Goal: Transaction & Acquisition: Purchase product/service

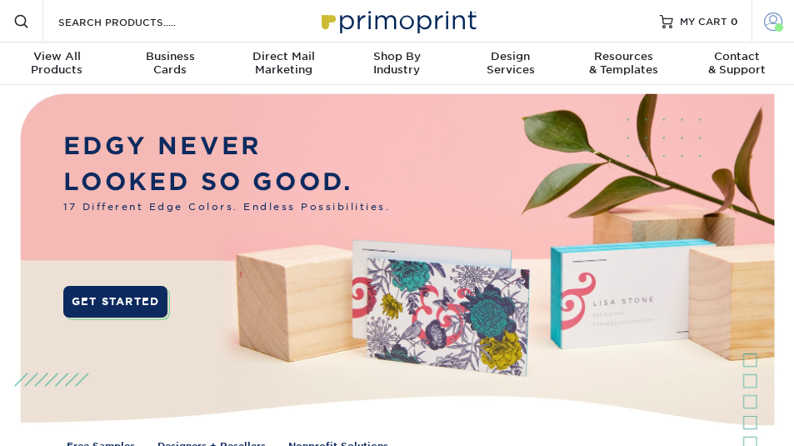
click at [775, 24] on span at bounding box center [773, 21] width 18 height 18
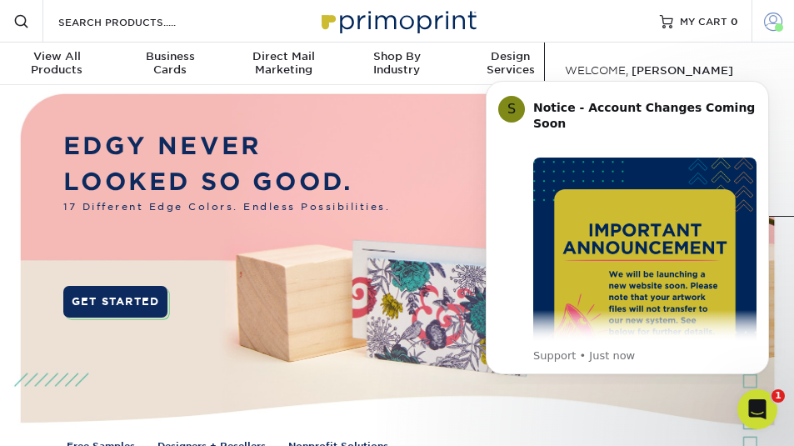
click at [766, 24] on span at bounding box center [773, 21] width 18 height 18
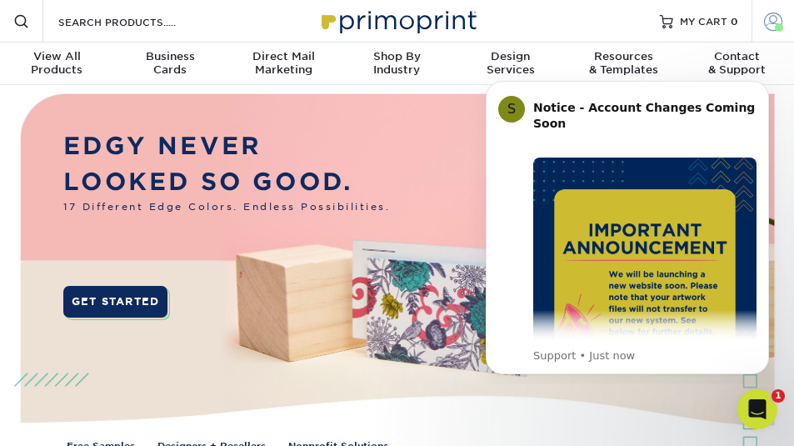
click at [768, 27] on span at bounding box center [773, 21] width 18 height 18
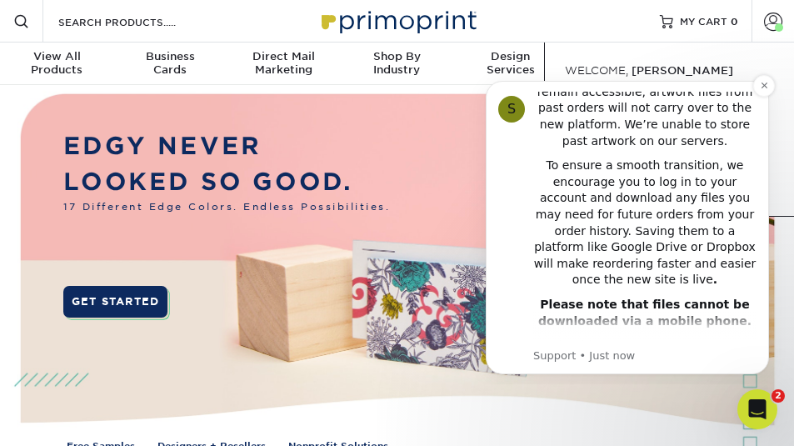
scroll to position [340, 0]
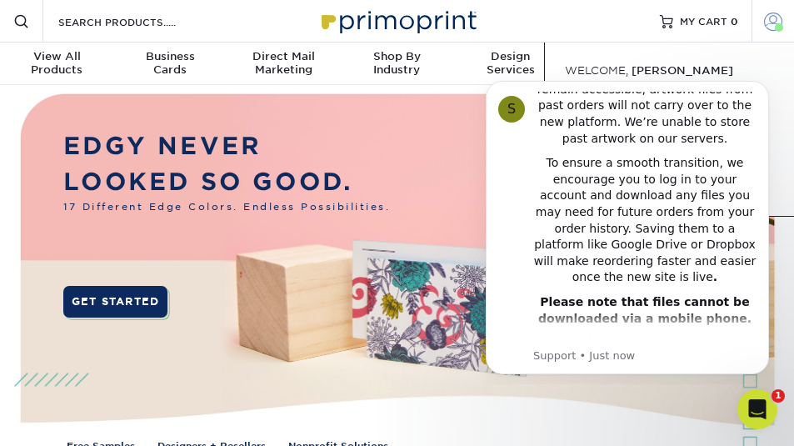
click at [772, 27] on span at bounding box center [773, 21] width 18 height 18
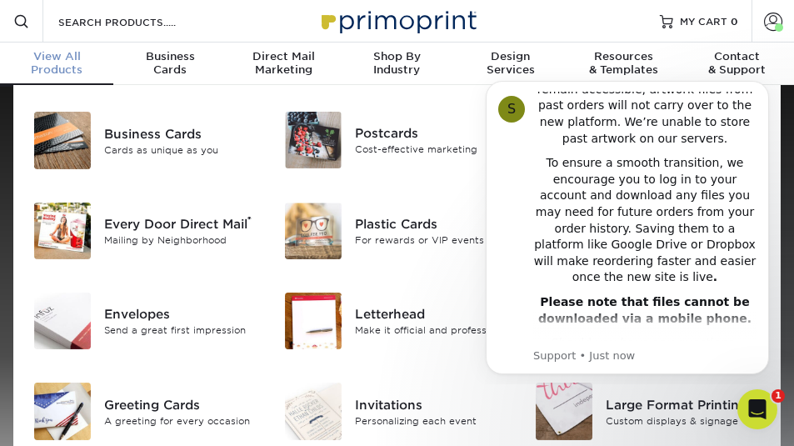
click at [75, 57] on span "View All" at bounding box center [56, 56] width 113 height 13
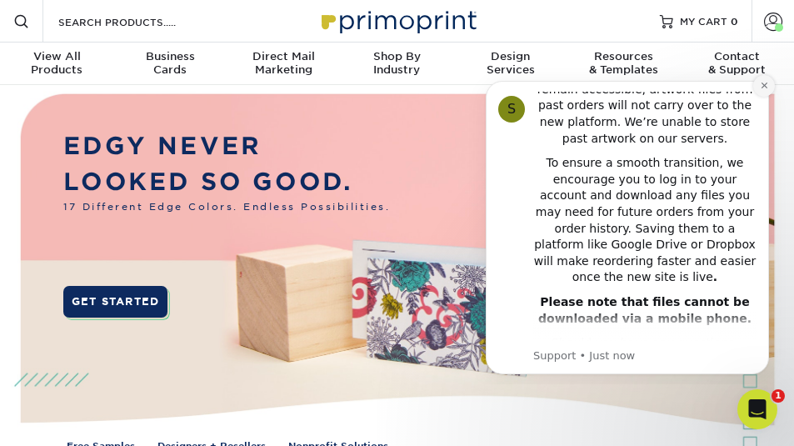
click at [762, 85] on icon "Dismiss notification" at bounding box center [764, 85] width 9 height 9
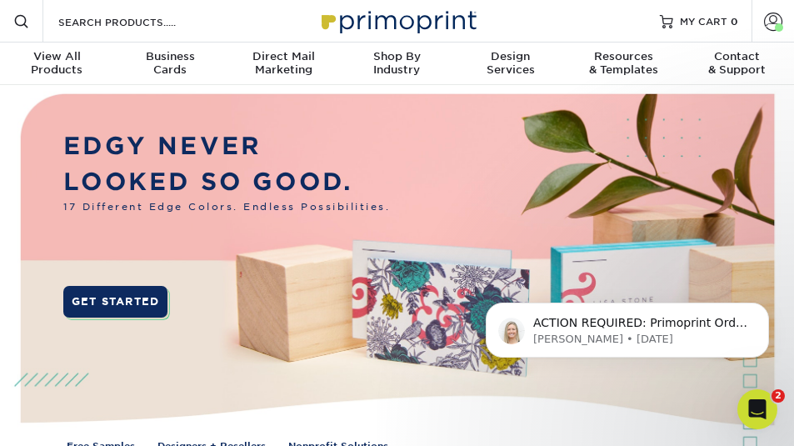
scroll to position [0, 0]
click at [27, 24] on span at bounding box center [21, 21] width 16 height 16
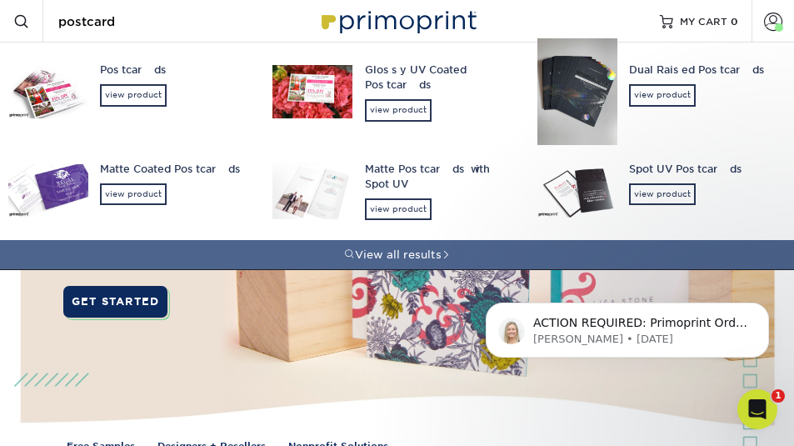
type input "postcard"
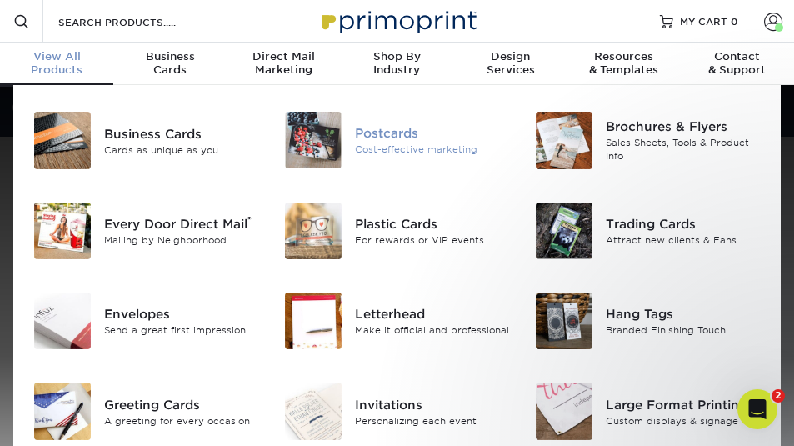
click at [382, 133] on div "Postcards" at bounding box center [432, 133] width 155 height 18
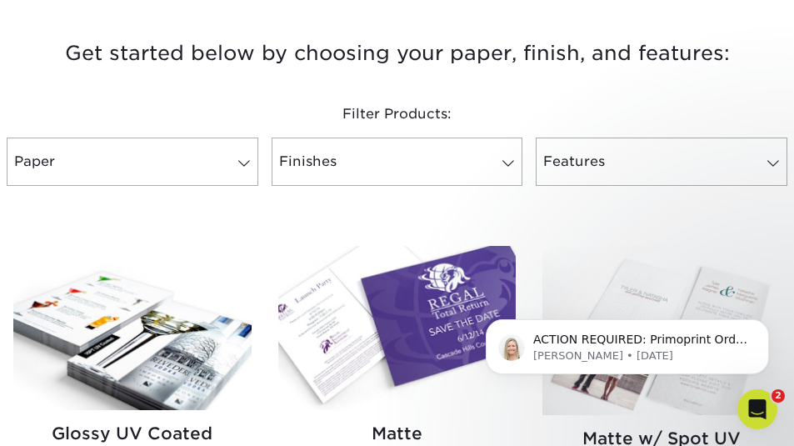
scroll to position [598, 0]
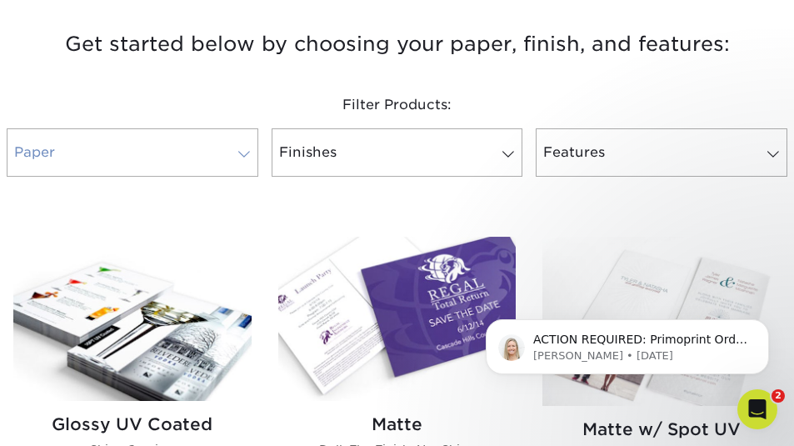
click at [244, 162] on link "Paper" at bounding box center [133, 152] width 252 height 48
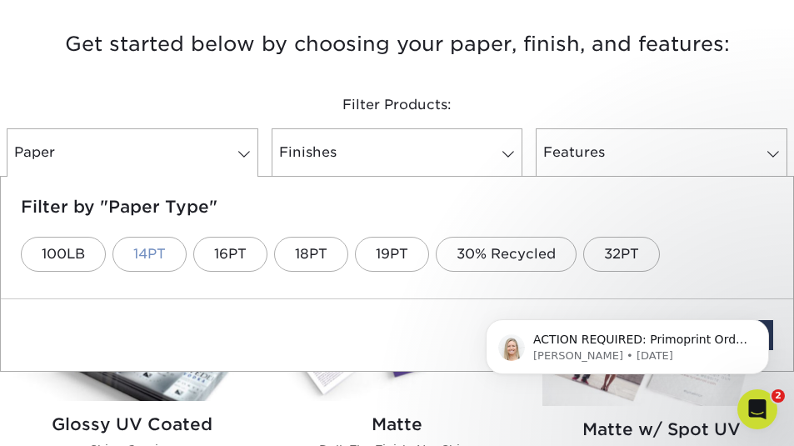
click at [182, 241] on link "14PT" at bounding box center [149, 254] width 74 height 35
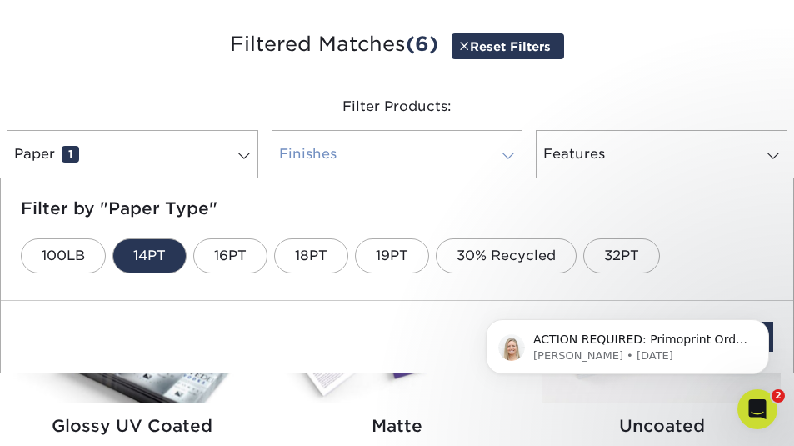
click at [506, 152] on span at bounding box center [508, 155] width 23 height 13
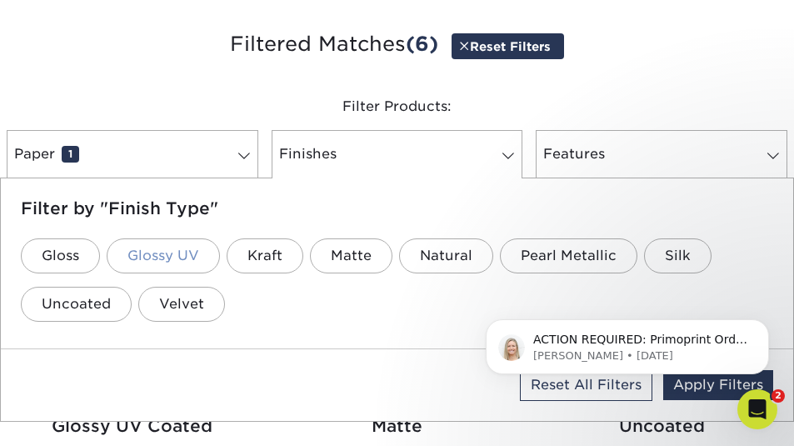
click at [182, 242] on link "Glossy UV" at bounding box center [163, 255] width 113 height 35
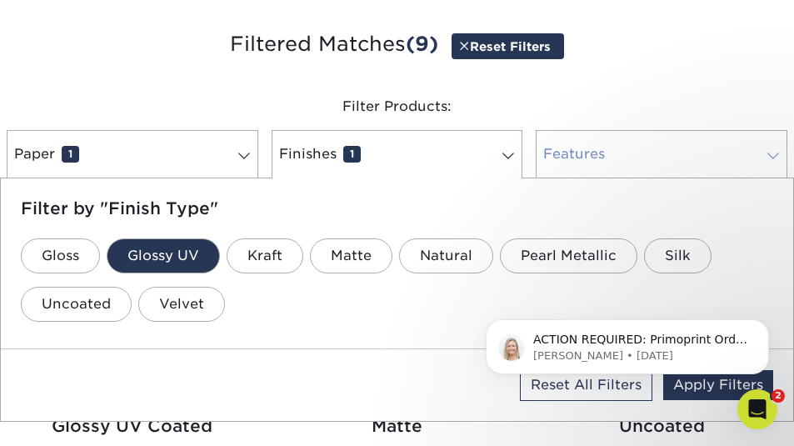
click at [775, 152] on span at bounding box center [773, 155] width 23 height 13
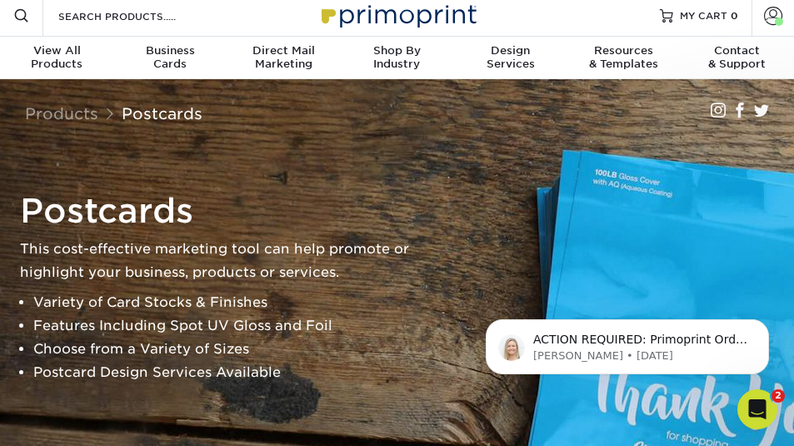
scroll to position [6, 0]
click at [768, 21] on span at bounding box center [773, 15] width 18 height 18
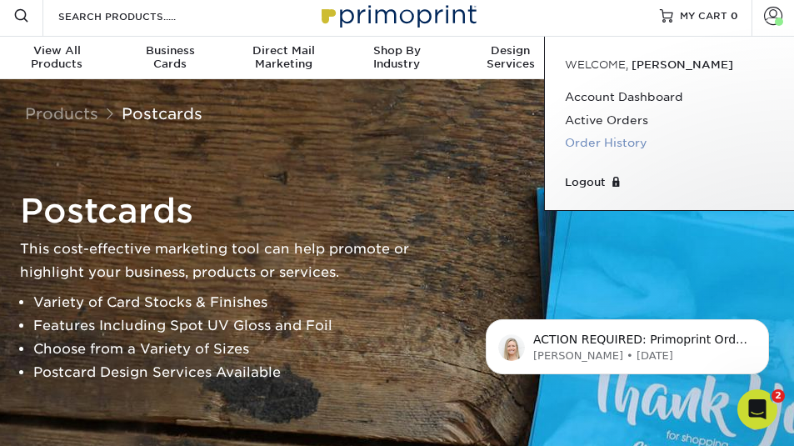
click at [586, 142] on link "Order History" at bounding box center [669, 143] width 209 height 22
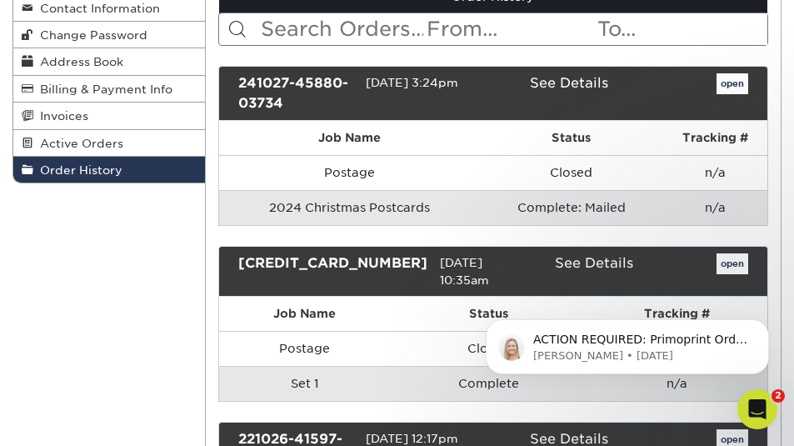
scroll to position [202, 0]
click at [272, 101] on div "241027-45880-03734" at bounding box center [296, 93] width 140 height 40
click at [590, 84] on link "See Details" at bounding box center [569, 83] width 78 height 16
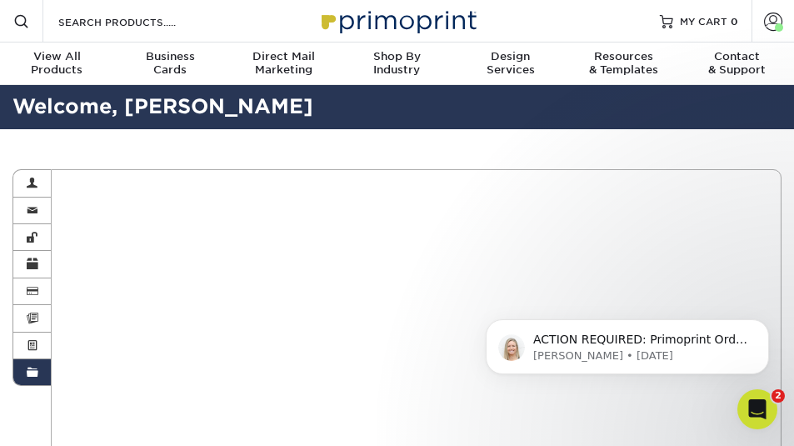
scroll to position [0, 0]
click at [28, 174] on link "Account Overview" at bounding box center [31, 183] width 37 height 27
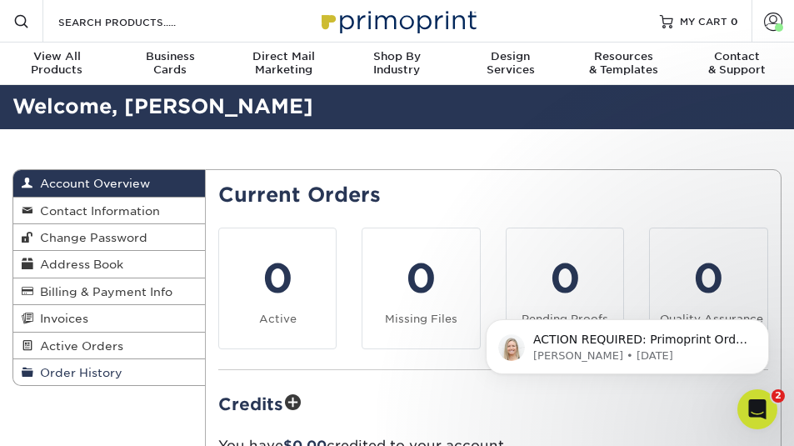
click at [113, 368] on span "Order History" at bounding box center [77, 372] width 89 height 13
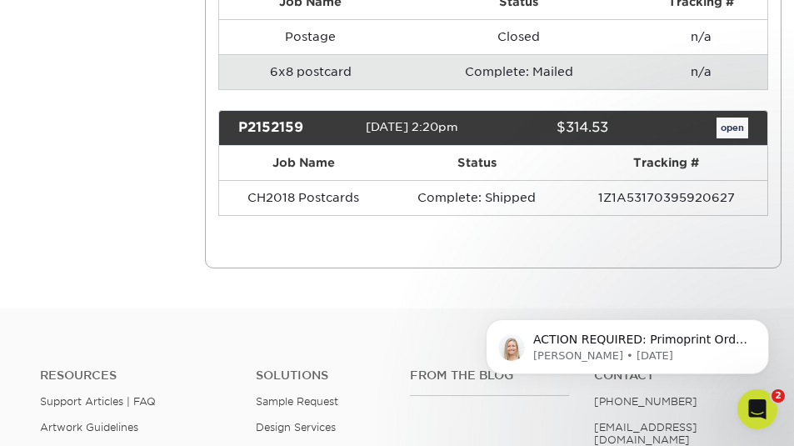
scroll to position [1238, 0]
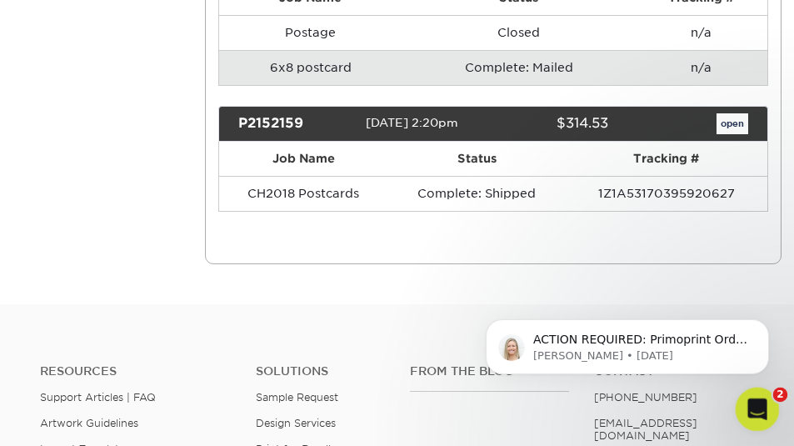
click at [758, 406] on icon "Open Intercom Messenger" at bounding box center [755, 406] width 27 height 27
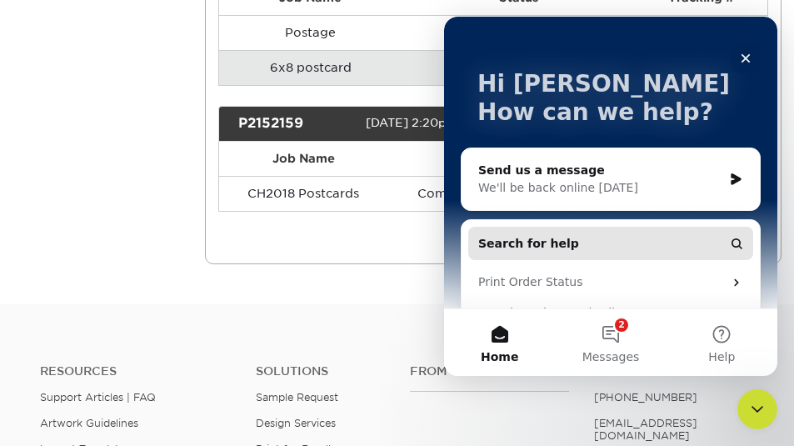
scroll to position [39, 0]
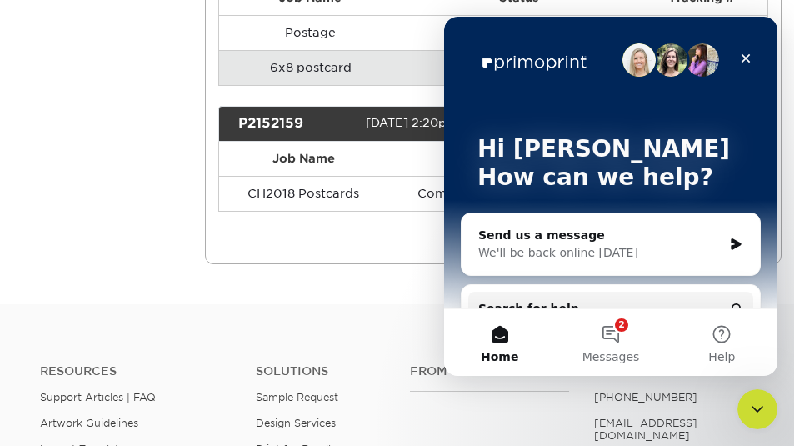
scroll to position [0, 0]
click at [748, 56] on icon "Close" at bounding box center [746, 58] width 9 height 9
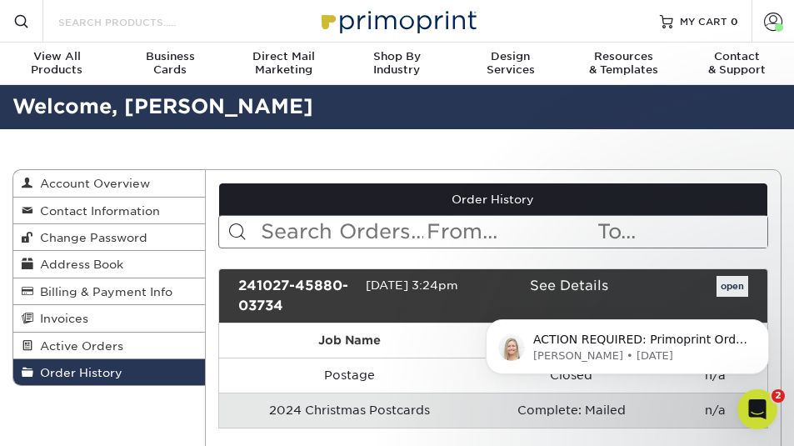
click at [157, 22] on input "Search Products" at bounding box center [138, 22] width 162 height 20
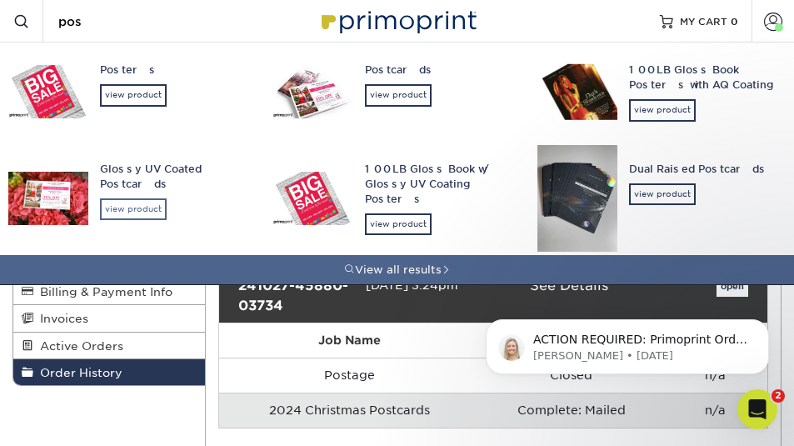
type input "pos"
click at [135, 202] on div "view product" at bounding box center [133, 209] width 67 height 22
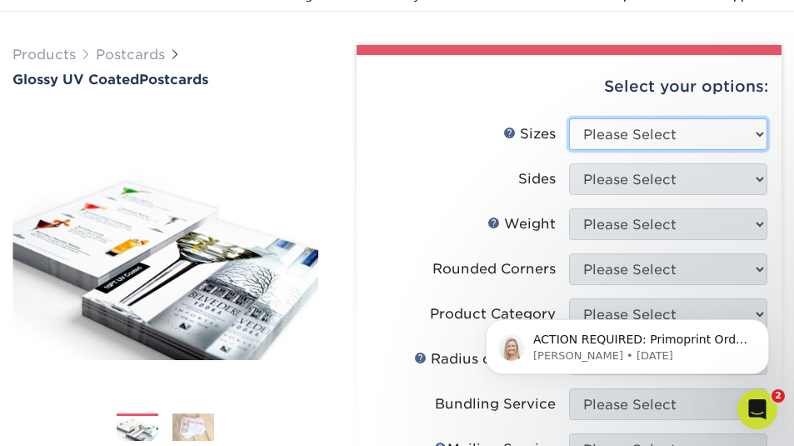
select select "5.00x7.00"
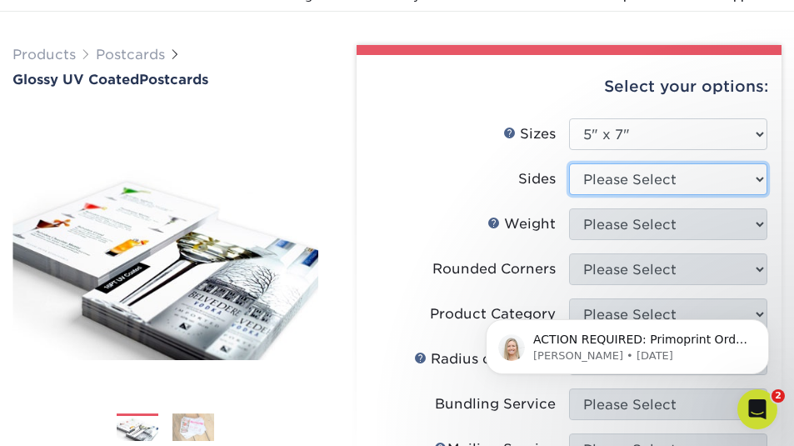
select select "13abbda7-1d64-4f25-8bb2-c179b224825d"
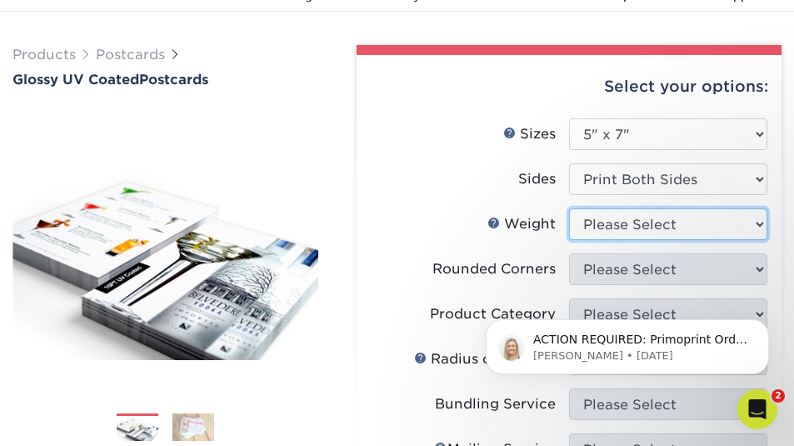
select select "16PT"
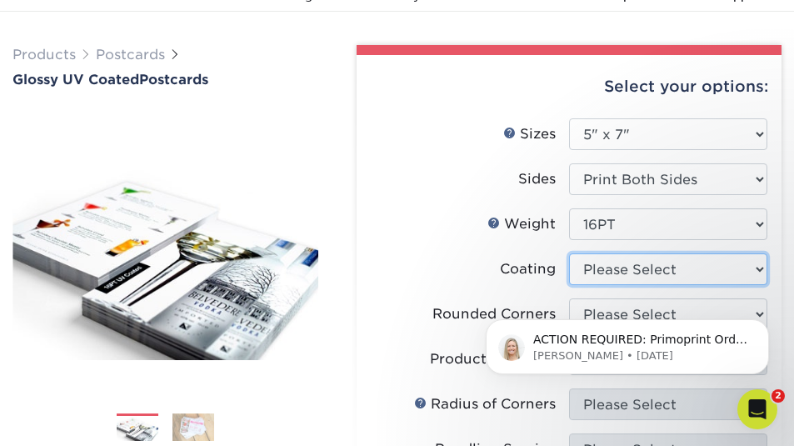
select select "1e8116af-acfc-44b1-83dc-8181aa338834"
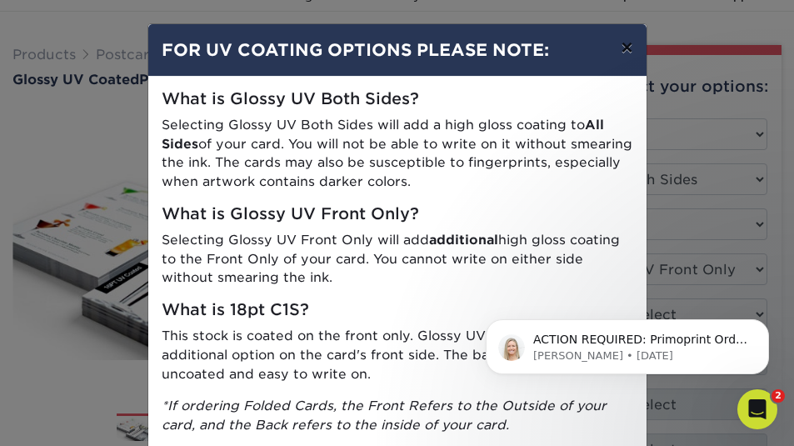
click at [635, 47] on button "×" at bounding box center [626, 47] width 38 height 47
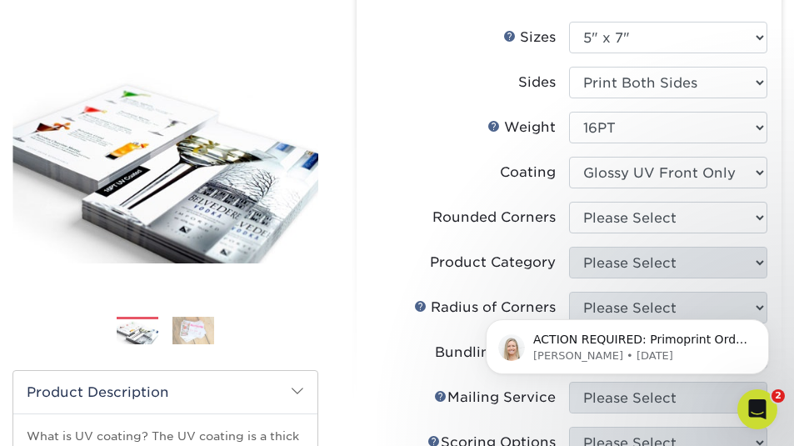
scroll to position [177, 0]
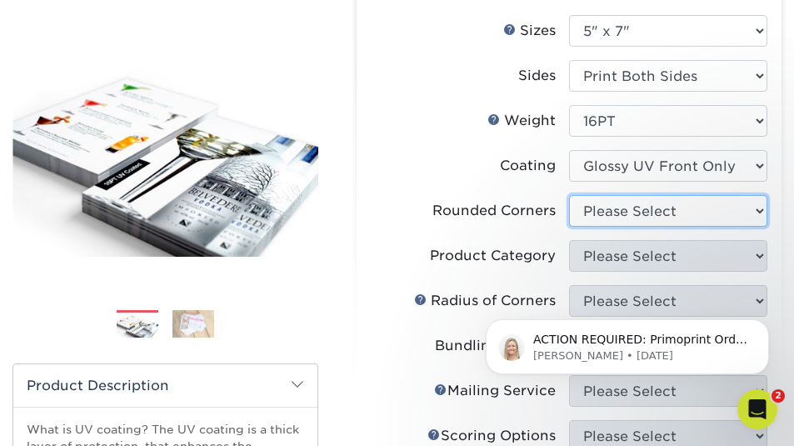
select select "0"
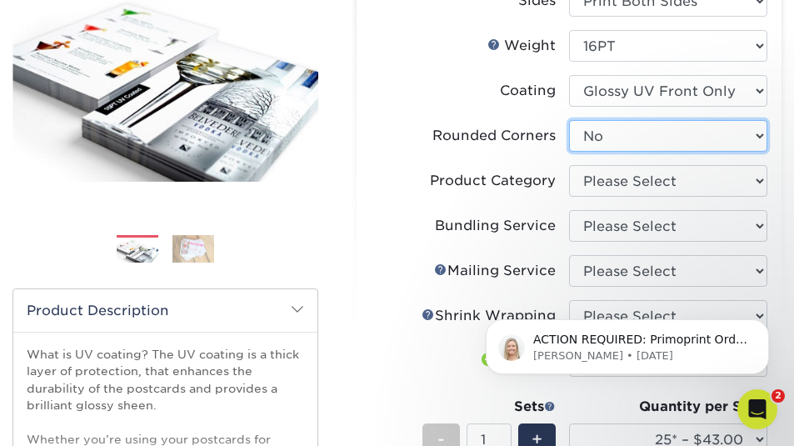
scroll to position [254, 0]
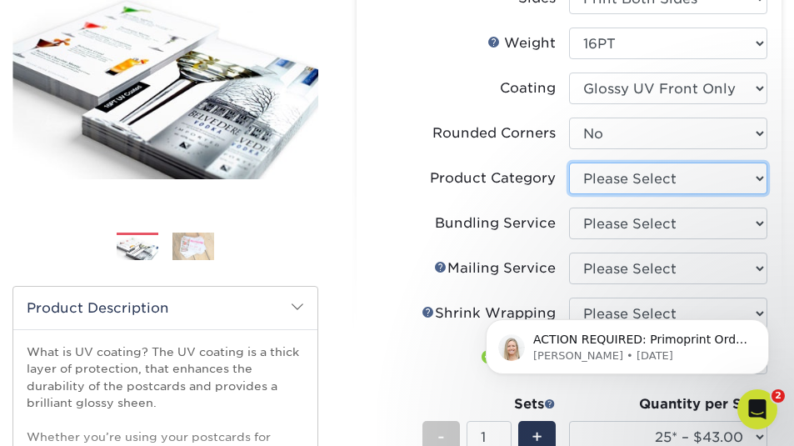
select select "9b7272e0-d6c8-4c3c-8e97-d3a1bcdab858"
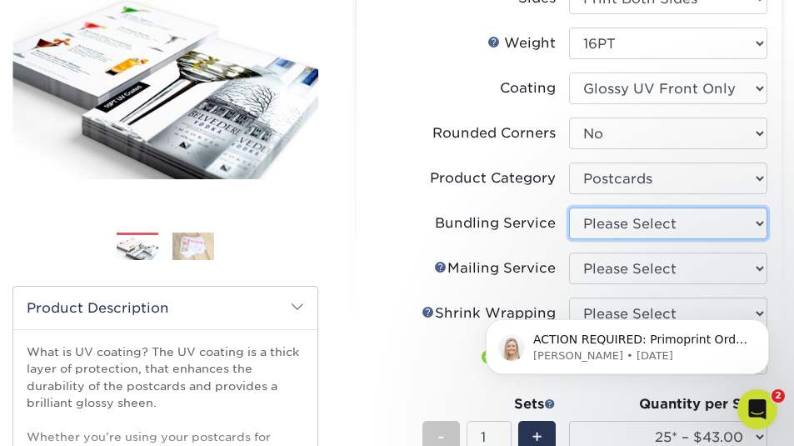
select select "58689abb-25c0-461c-a4c3-a80b627d6649"
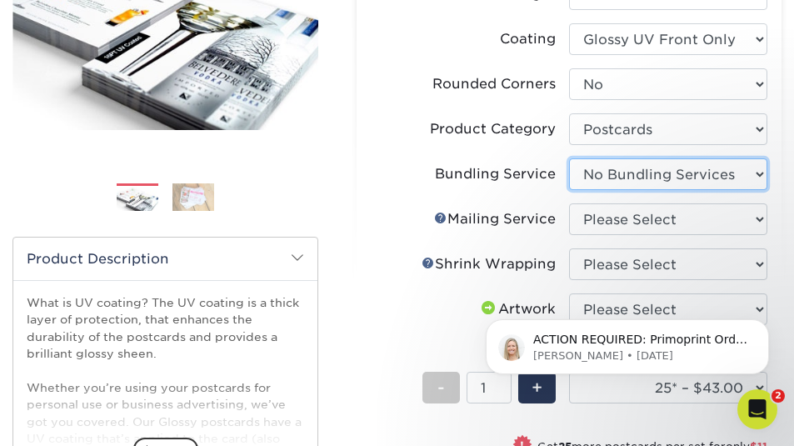
scroll to position [307, 0]
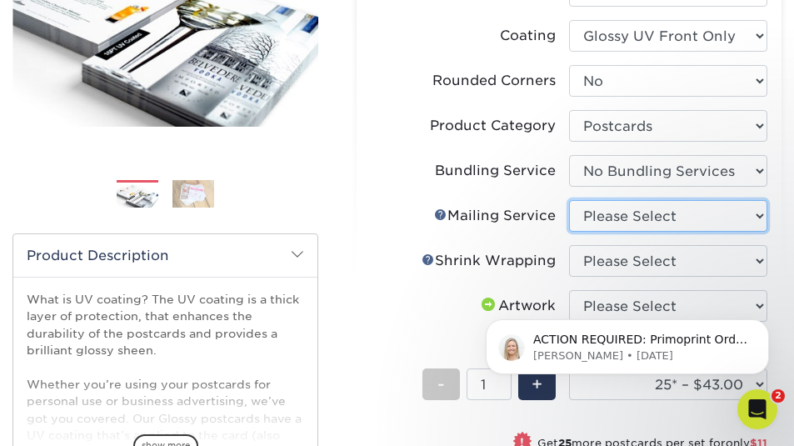
select select "20512e95-39a0-42be-a1d1-c0e1c309f4c2"
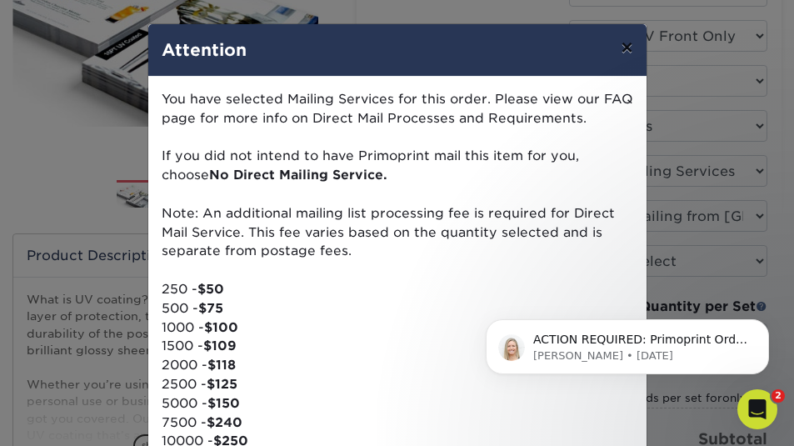
click at [632, 47] on button "×" at bounding box center [626, 47] width 38 height 47
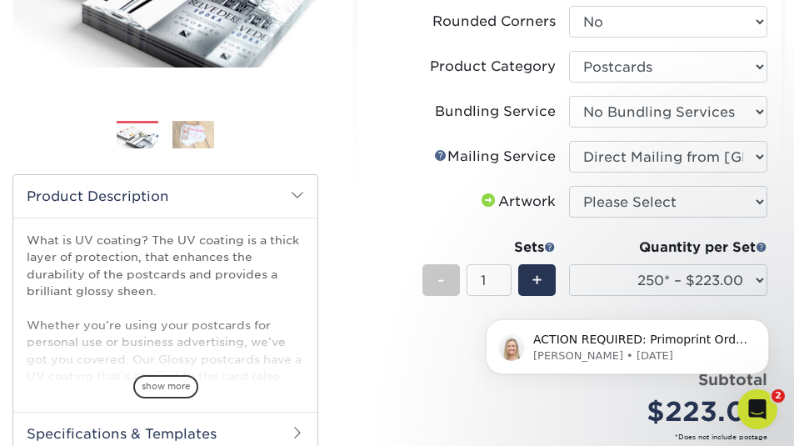
scroll to position [368, 0]
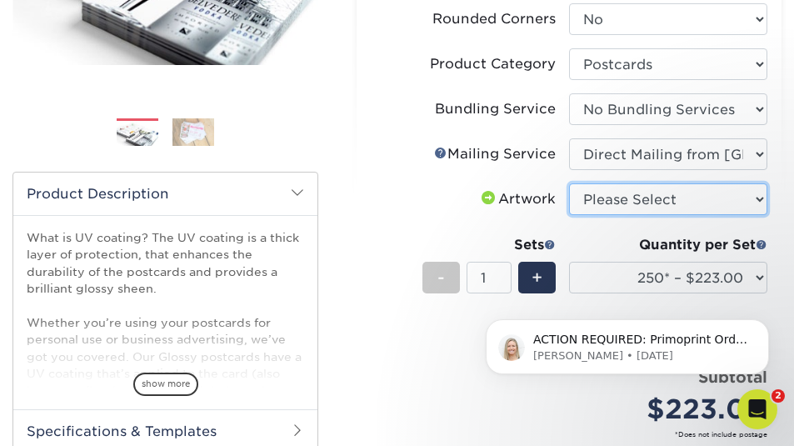
select select "upload"
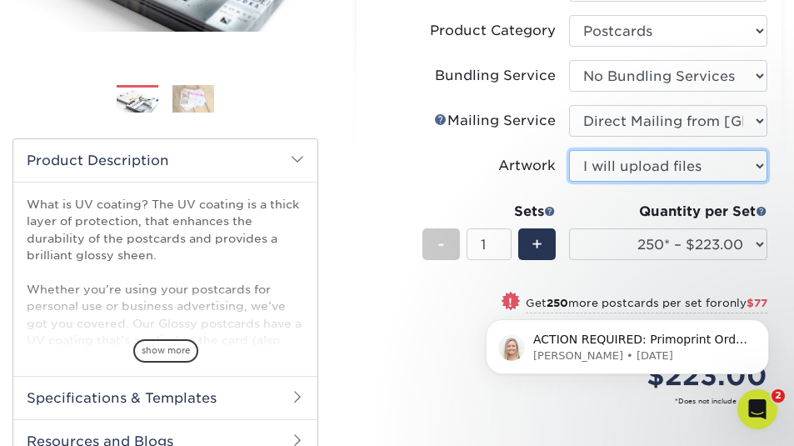
scroll to position [406, 0]
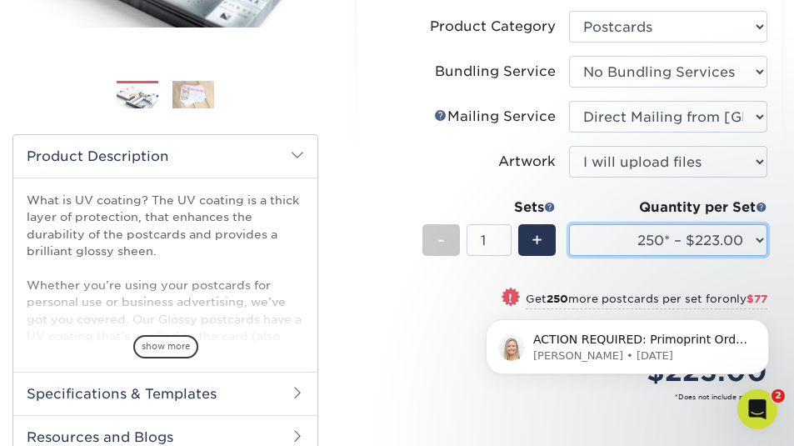
select select "7500 – $1256.00"
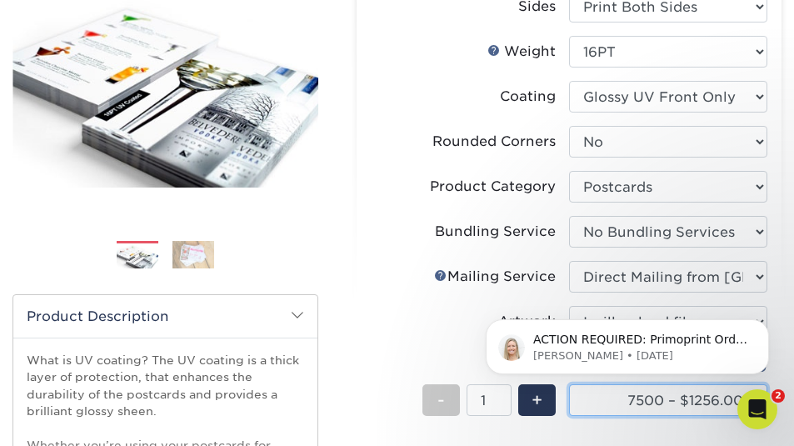
scroll to position [246, 0]
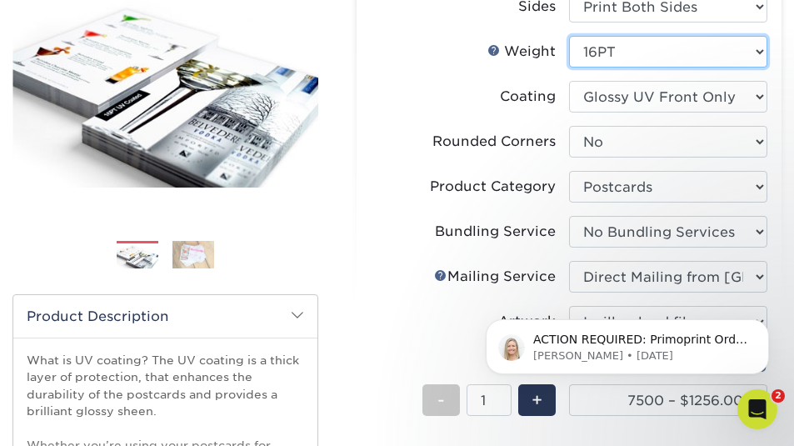
select select "14PT"
select select "-1"
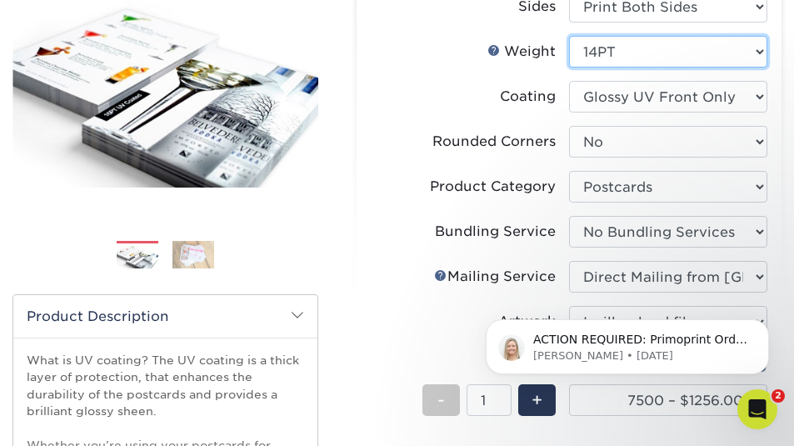
select select
select select "-1"
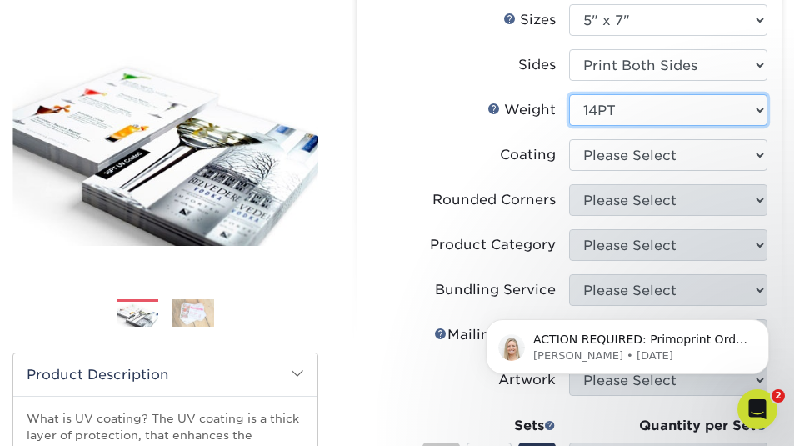
scroll to position [192, 0]
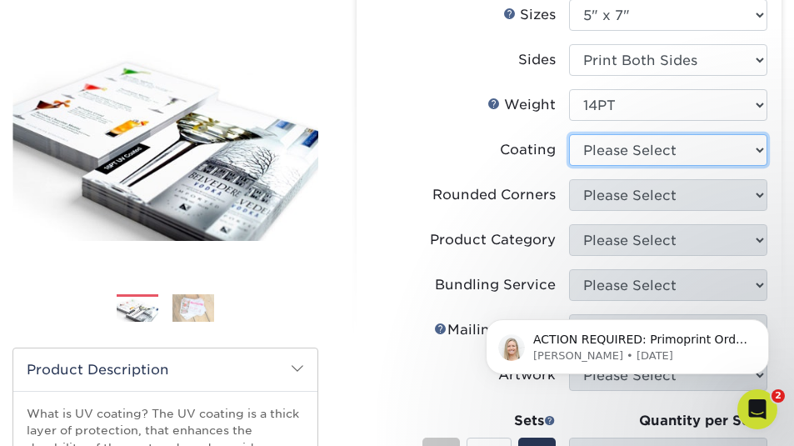
select select "1e8116af-acfc-44b1-83dc-8181aa338834"
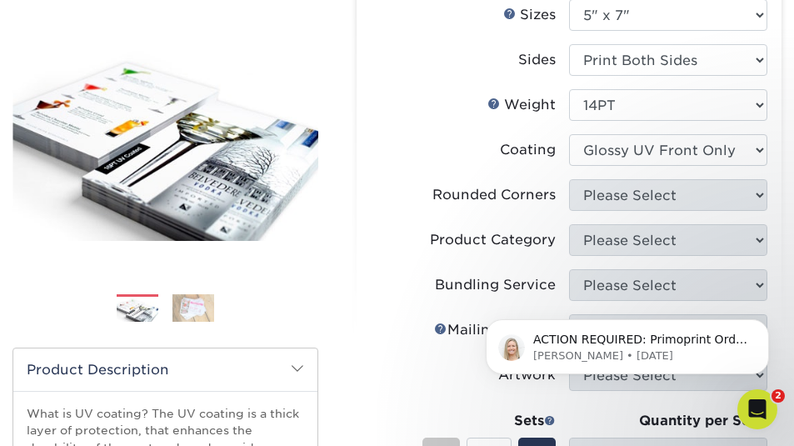
select select
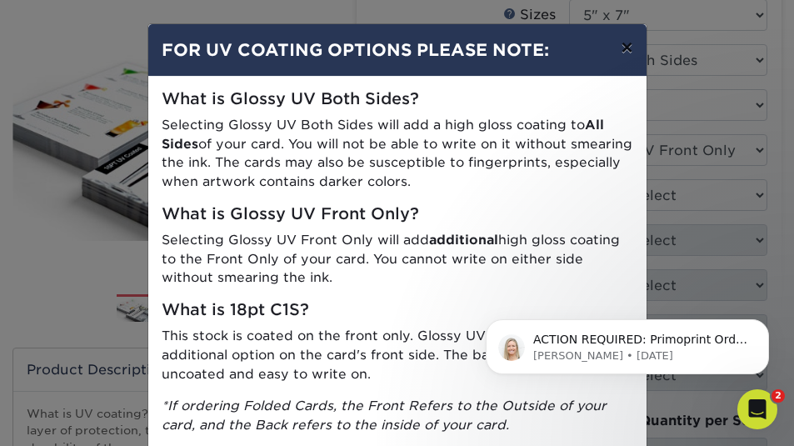
click at [635, 51] on button "×" at bounding box center [626, 47] width 38 height 47
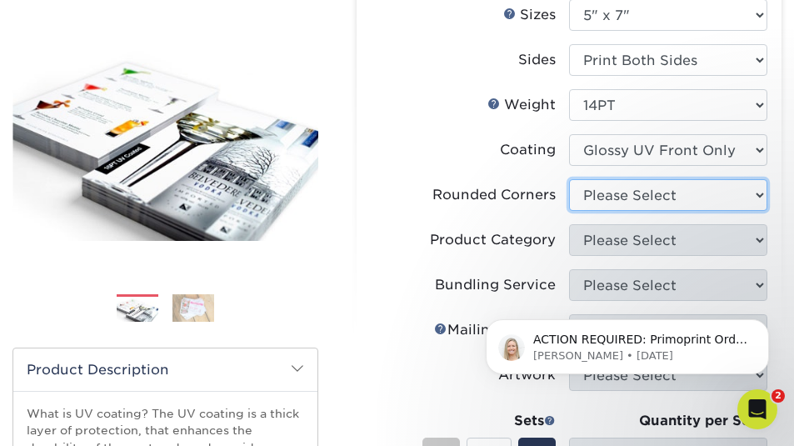
select select "0"
select select "-1"
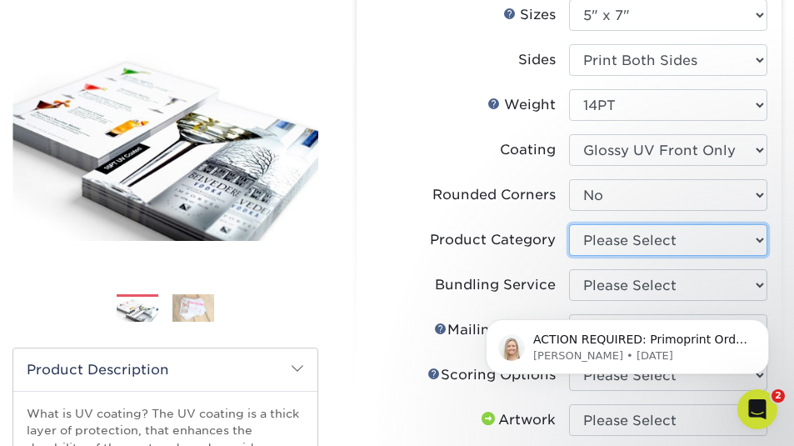
select select "9b7272e0-d6c8-4c3c-8e97-d3a1bcdab858"
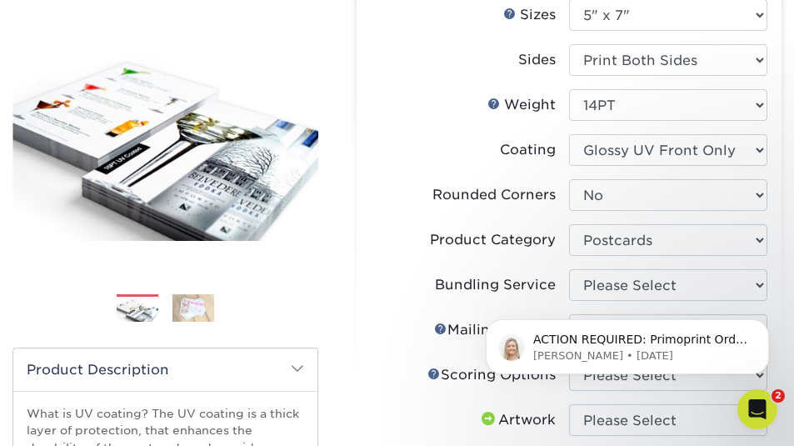
click at [750, 290] on html "ACTION REQUIRED: Primoprint Order 241027-45880-03734 Good morning! Thank you fo…" at bounding box center [627, 342] width 333 height 117
click at [752, 286] on html "ACTION REQUIRED: Primoprint Order 241027-45880-03734 Good morning! Thank you fo…" at bounding box center [627, 342] width 333 height 117
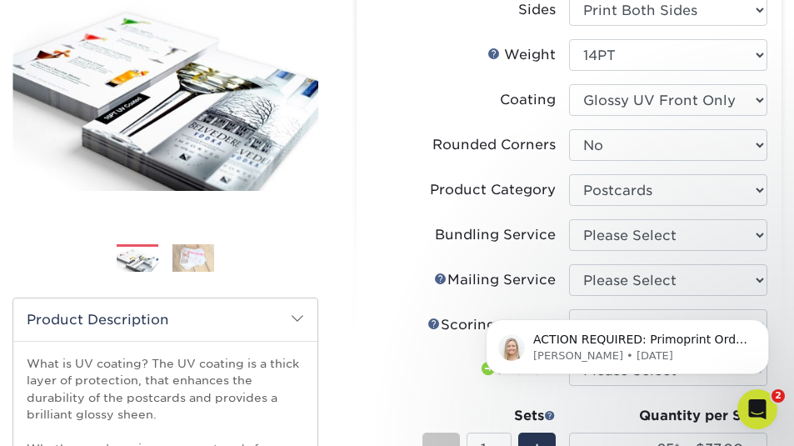
scroll to position [275, 0]
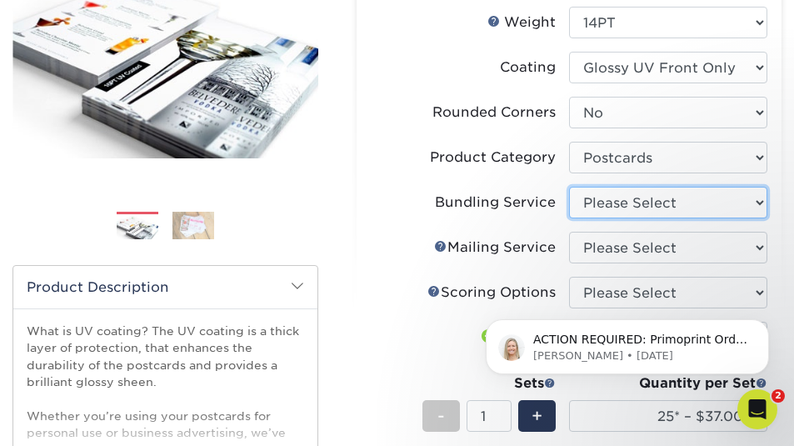
select select "58689abb-25c0-461c-a4c3-a80b627d6649"
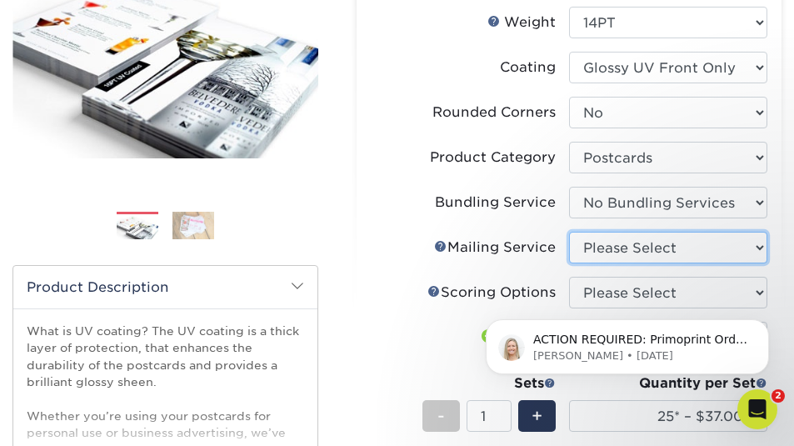
select select "20512e95-39a0-42be-a1d1-c0e1c309f4c2"
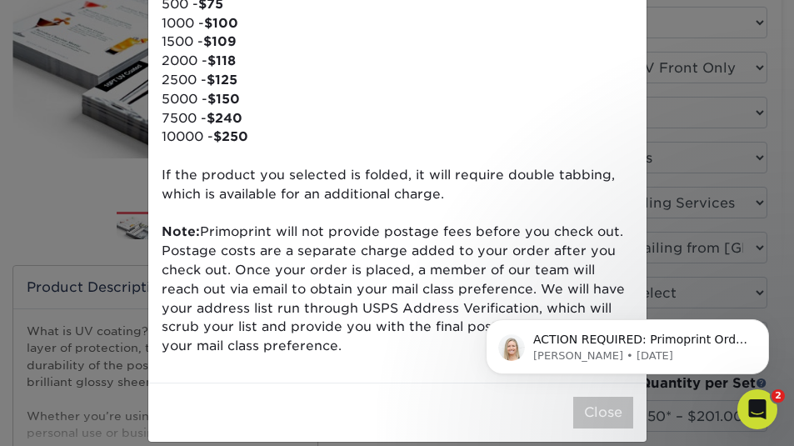
scroll to position [297, 0]
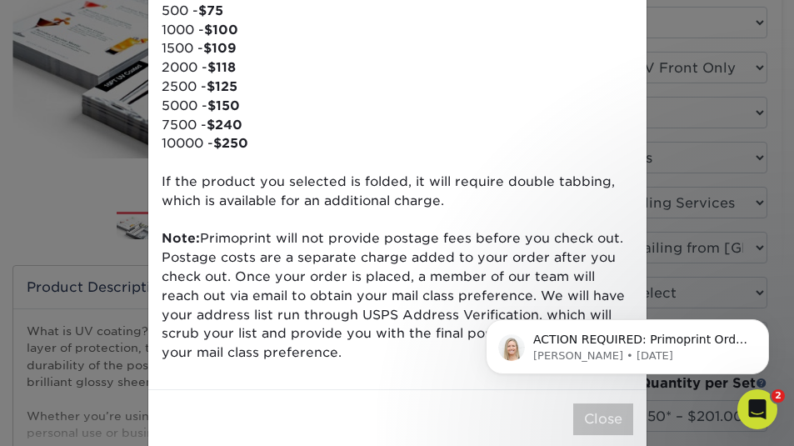
click at [764, 267] on div "ACTION REQUIRED: Primoprint Order 241027-45880-03734 Good morning! Thank you fo…" at bounding box center [627, 270] width 307 height 208
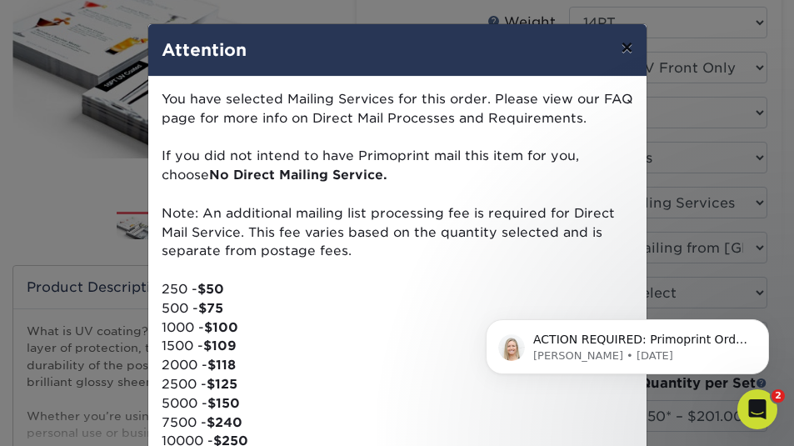
scroll to position [0, 0]
click at [632, 49] on button "×" at bounding box center [626, 47] width 38 height 47
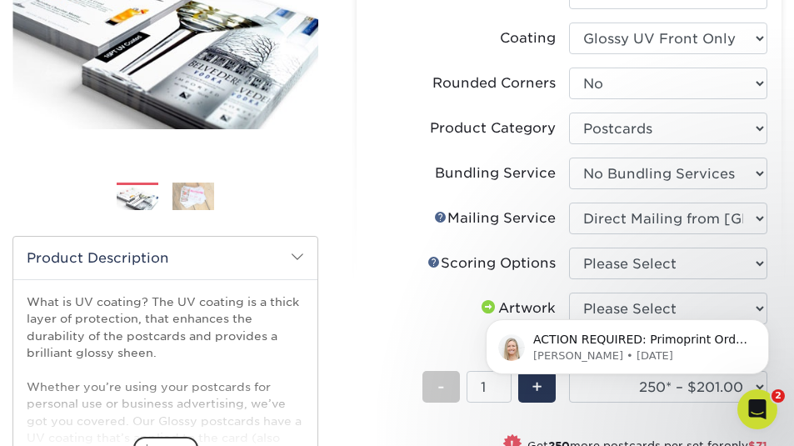
scroll to position [310, 0]
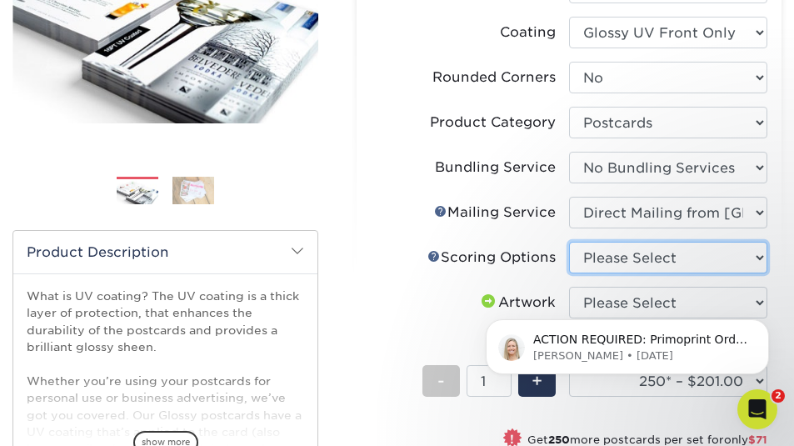
select select "16ebe401-5398-422d-8cb0-f3adbb82deb5"
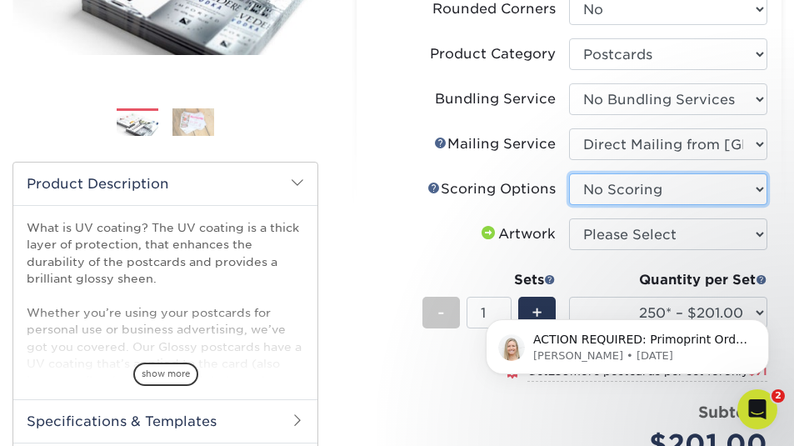
scroll to position [383, 0]
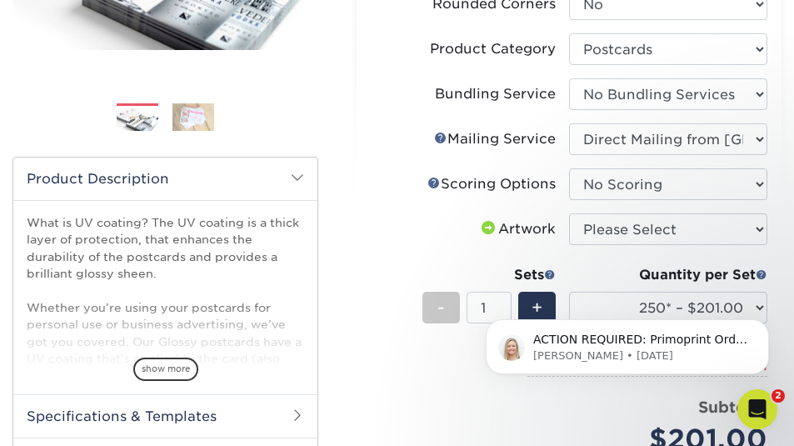
click at [751, 307] on body "ACTION REQUIRED: Primoprint Order 241027-45880-03734 Good morning! Thank you fo…" at bounding box center [627, 342] width 320 height 103
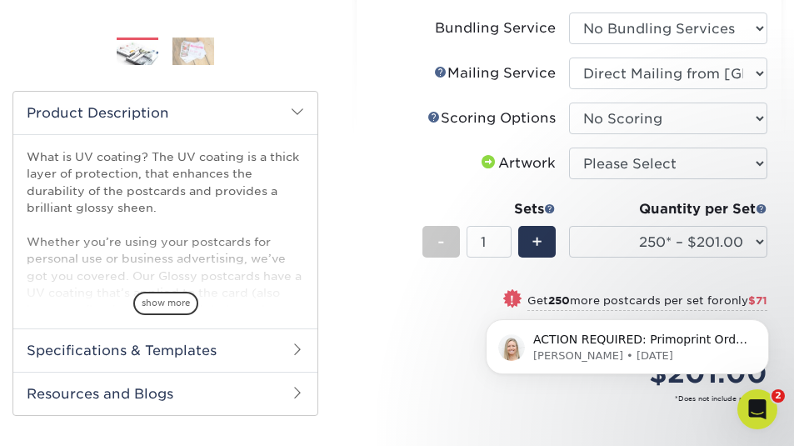
scroll to position [459, 0]
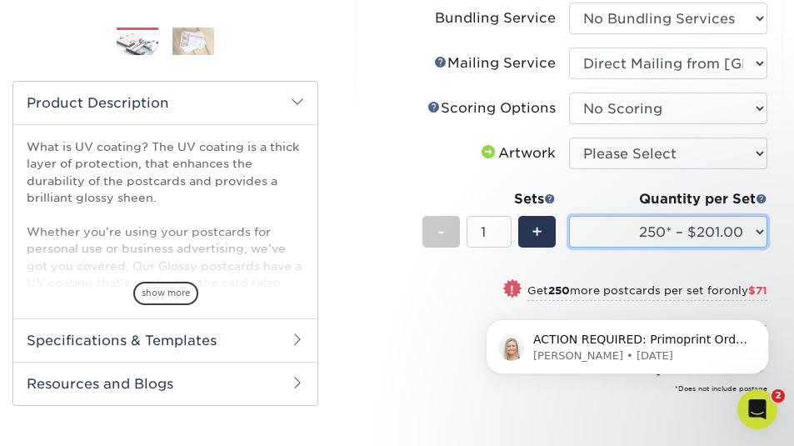
select select "7500 – $1129.00"
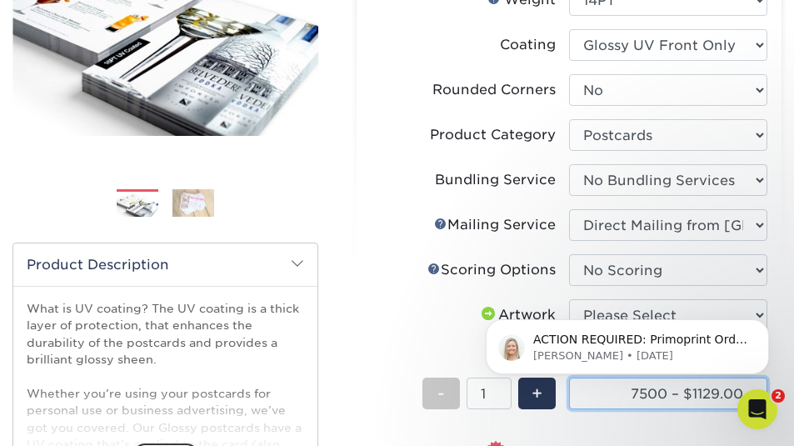
scroll to position [297, 0]
